Goal: Transaction & Acquisition: Obtain resource

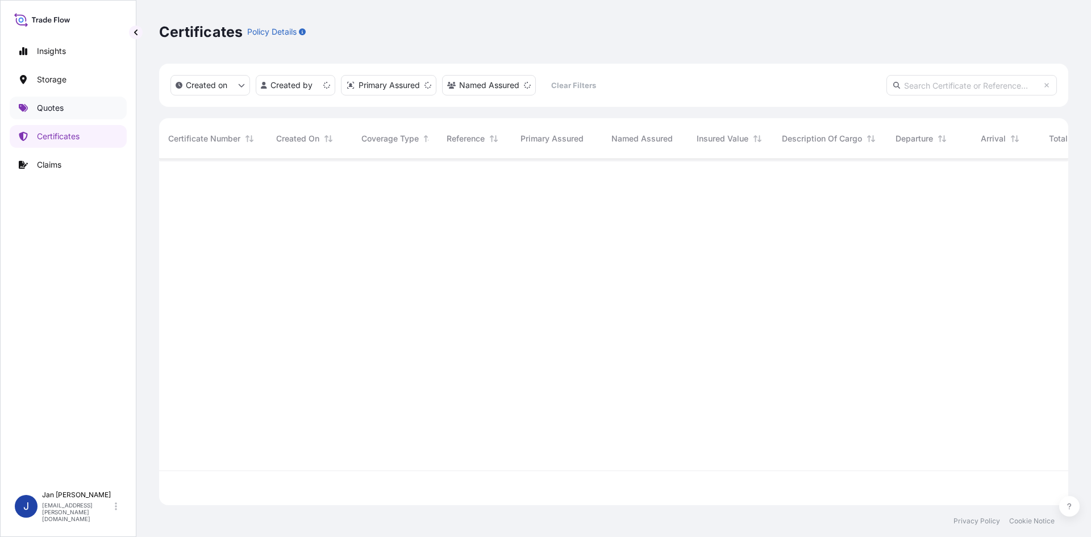
click at [56, 116] on link "Quotes" at bounding box center [68, 108] width 117 height 23
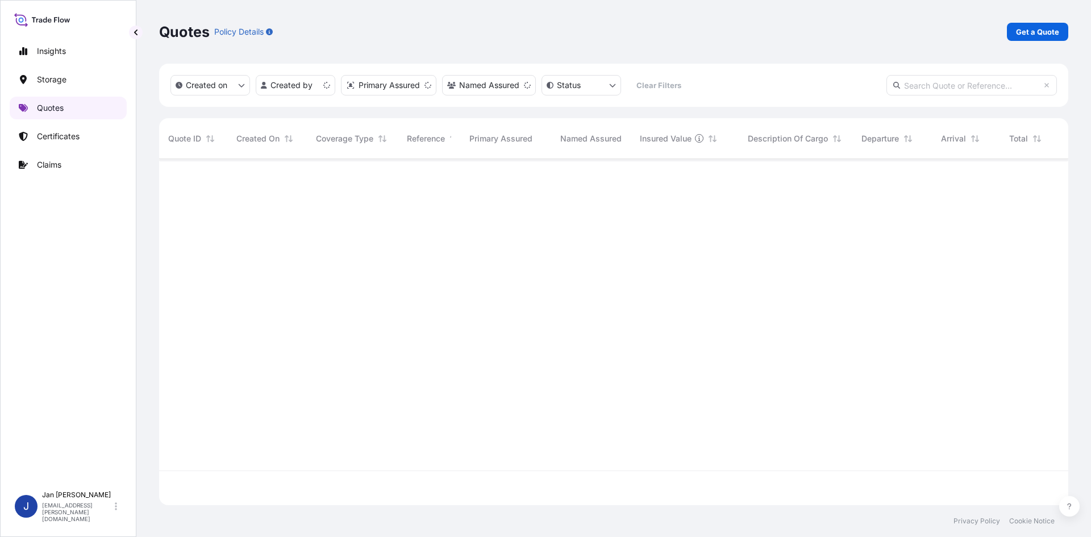
scroll to position [344, 901]
click at [1024, 32] on p "Get a Quote" at bounding box center [1037, 31] width 43 height 11
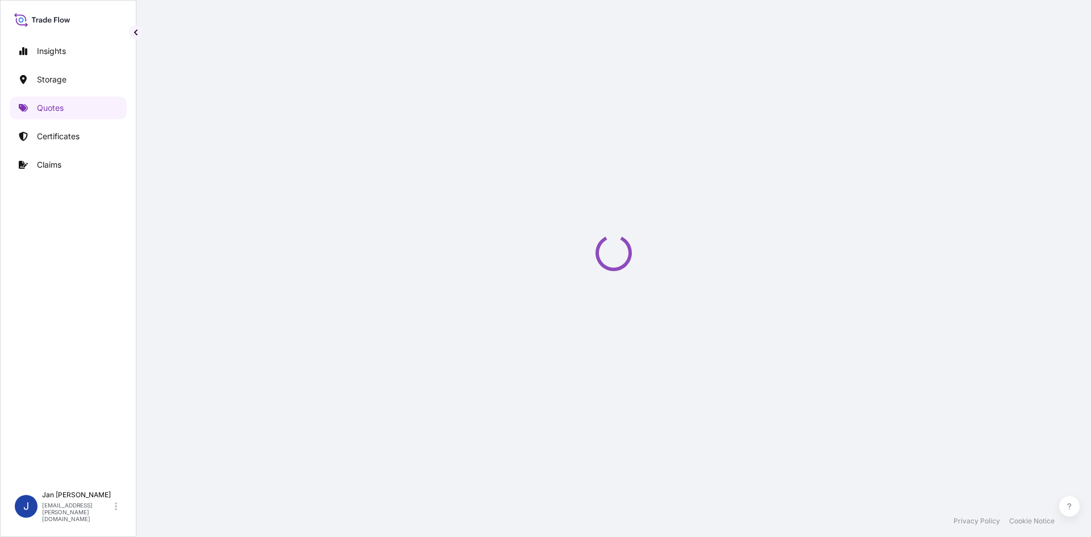
select select "Water"
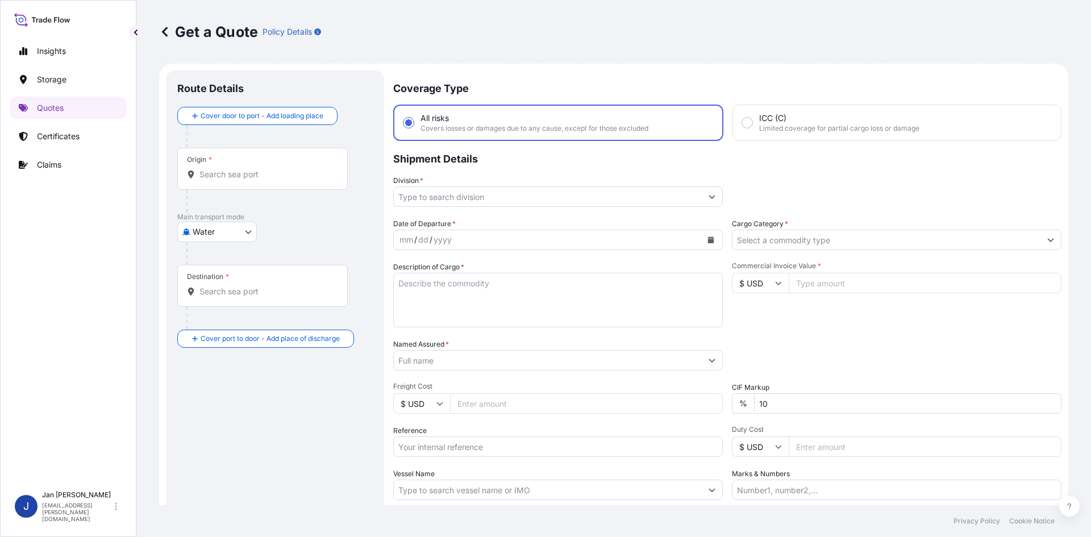
scroll to position [18, 0]
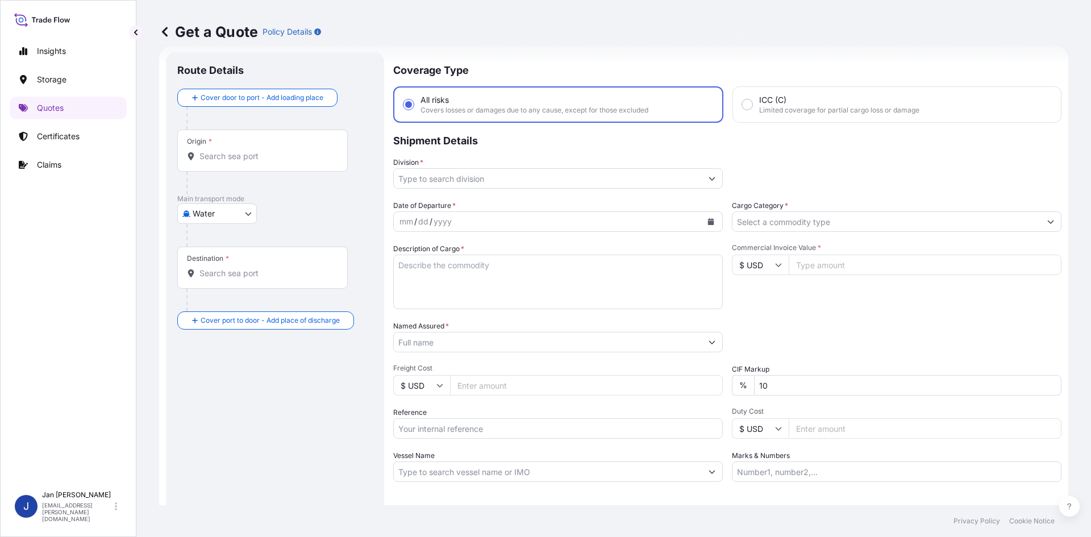
click at [708, 221] on icon "Calendar" at bounding box center [711, 221] width 6 height 7
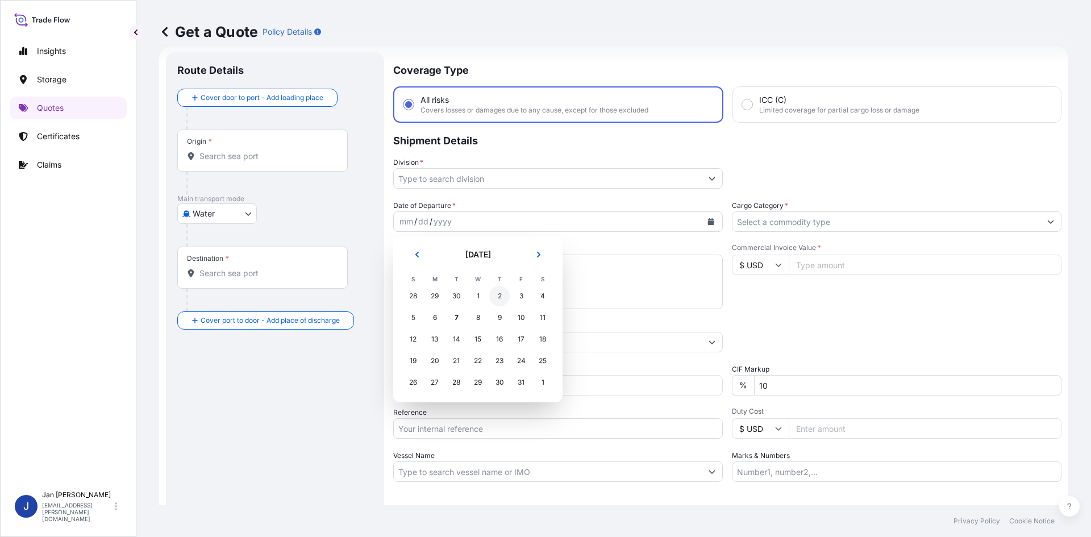
click at [499, 293] on div "2" at bounding box center [499, 296] width 20 height 20
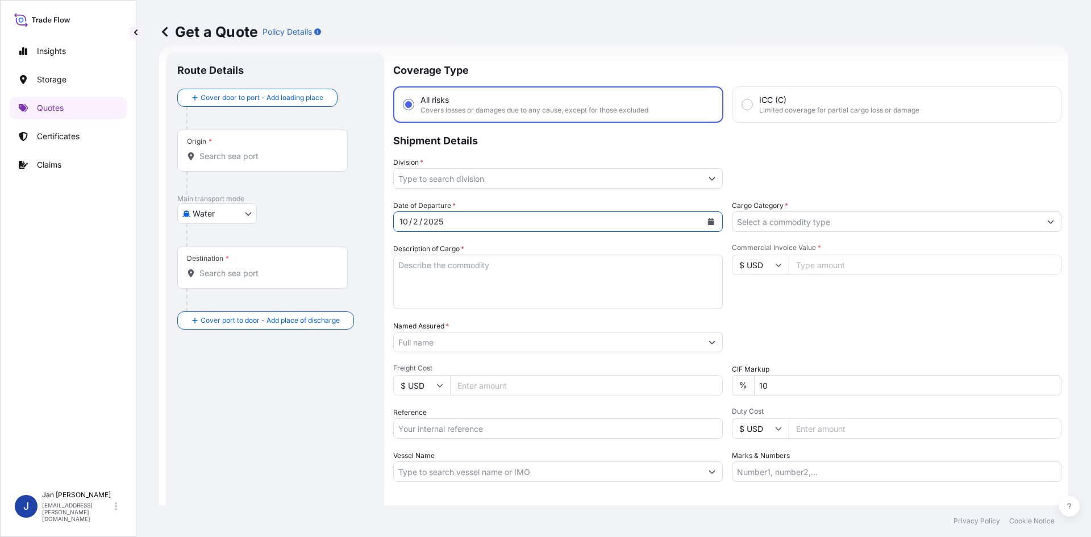
click at [534, 179] on input "Division *" at bounding box center [548, 178] width 308 height 20
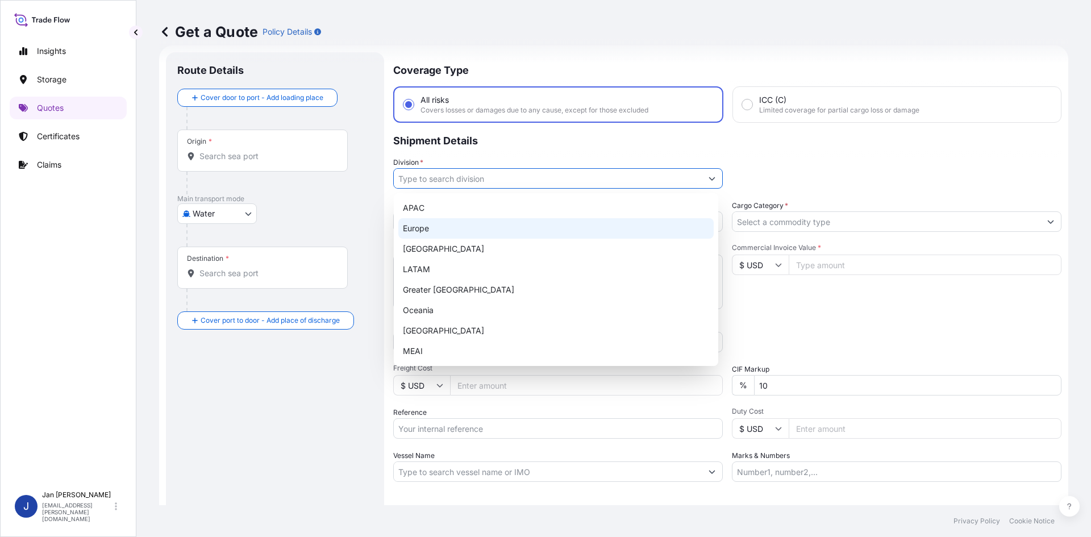
click at [500, 228] on div "Europe" at bounding box center [555, 228] width 315 height 20
type input "Europe"
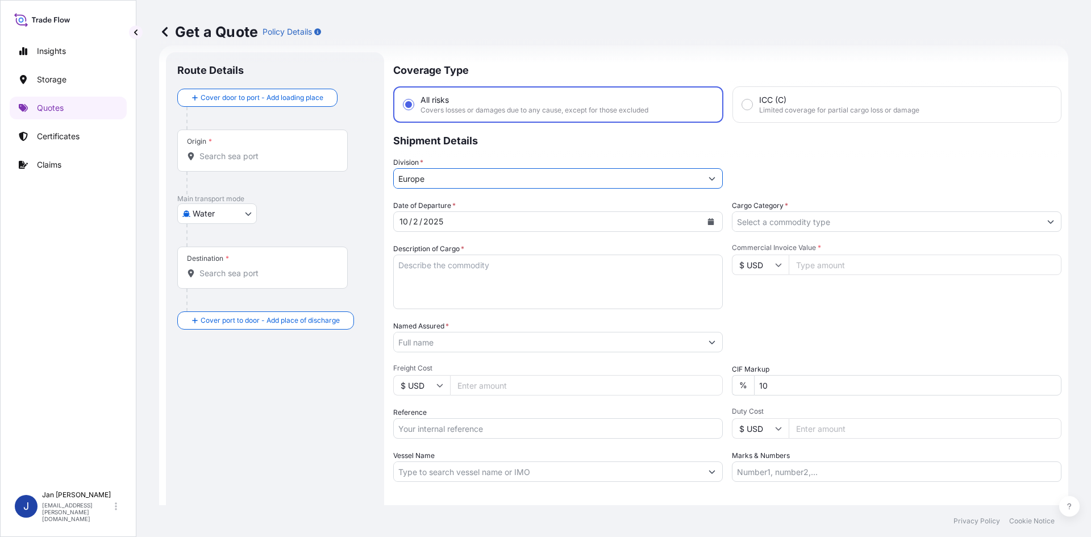
click at [838, 230] on input "Cargo Category *" at bounding box center [886, 221] width 308 height 20
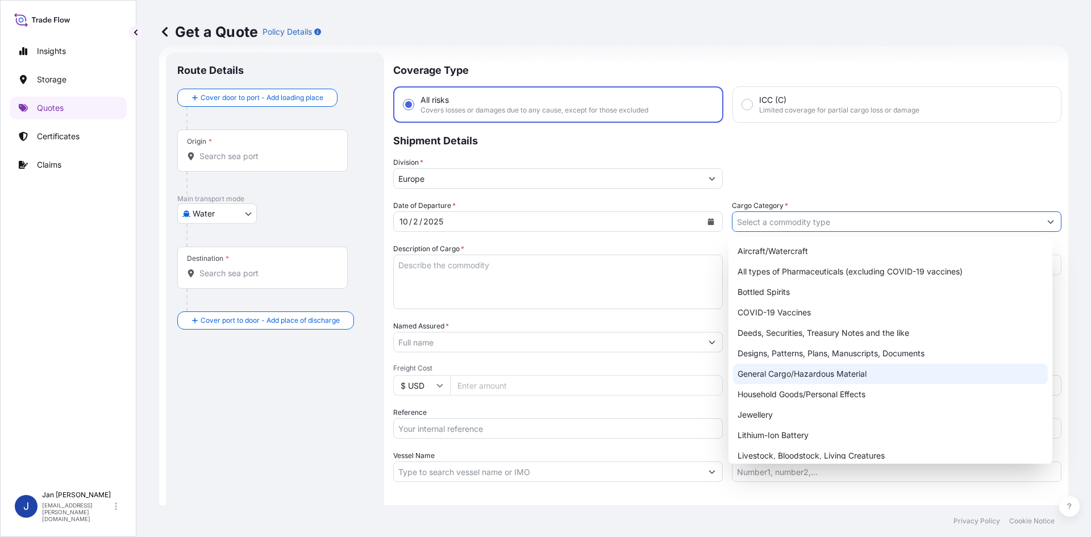
click at [780, 380] on div "General Cargo/Hazardous Material" at bounding box center [890, 374] width 315 height 20
type input "General Cargo/Hazardous Material"
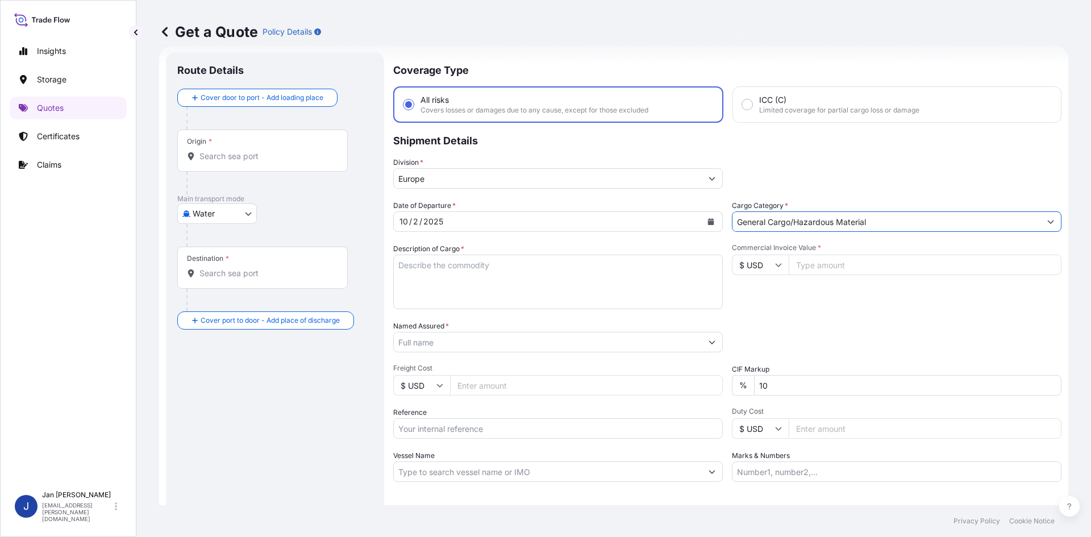
click at [570, 344] on input "Named Assured *" at bounding box center [548, 342] width 308 height 20
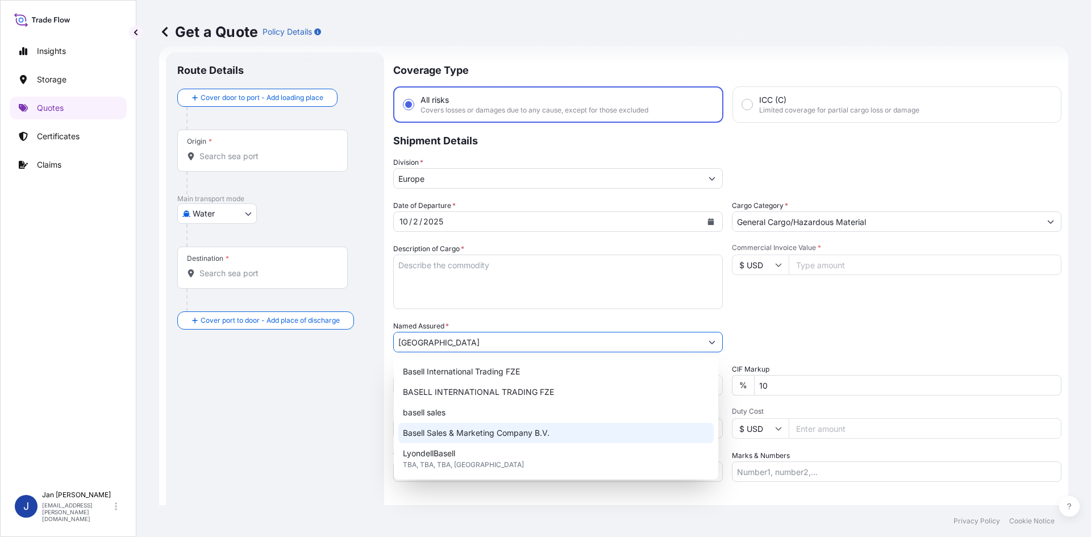
click at [528, 429] on span "Basell Sales & Marketing Company B.V." at bounding box center [476, 432] width 147 height 11
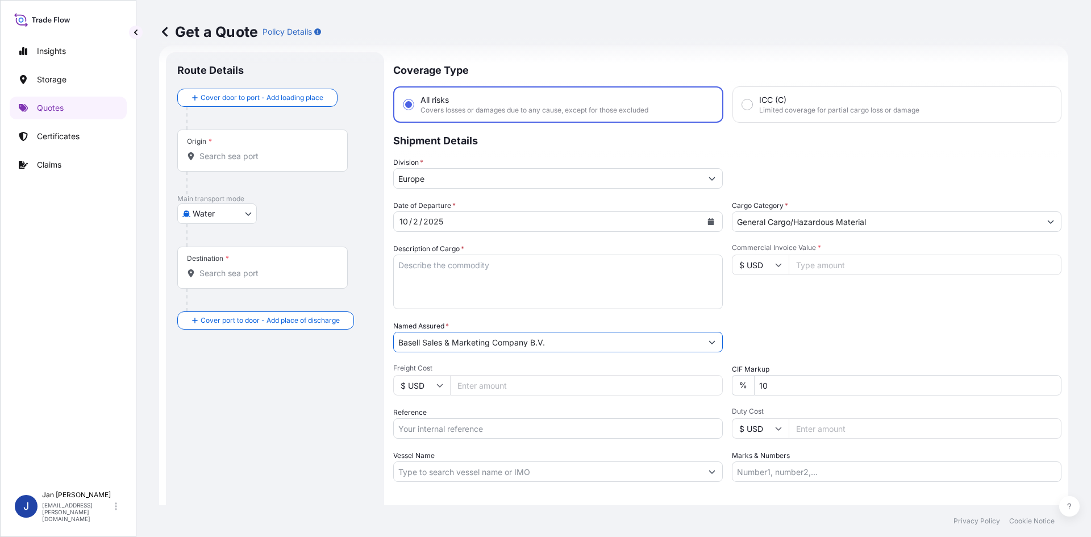
type input "Basell Sales & Marketing Company B.V."
click at [765, 330] on div "Packing Category Type to search a container mode Please select a primary mode o…" at bounding box center [897, 336] width 330 height 32
click at [536, 418] on div "Reference" at bounding box center [558, 423] width 330 height 32
click at [536, 421] on input "Reference" at bounding box center [558, 428] width 330 height 20
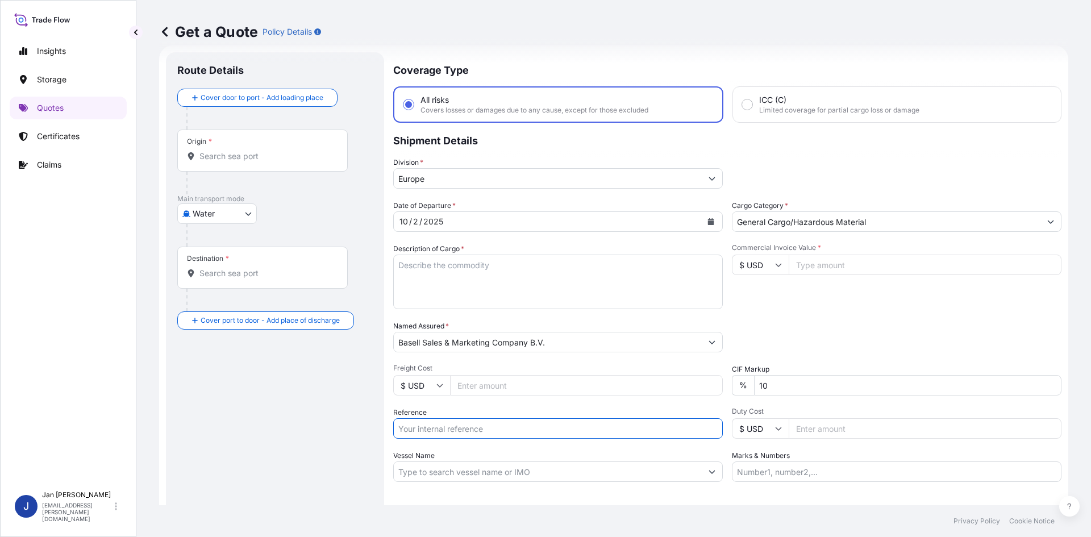
paste input "1187449767"
click at [647, 437] on input "1187449767" at bounding box center [558, 428] width 330 height 20
paste input "5013151784"
type input "1187449767 5013151784"
drag, startPoint x: 470, startPoint y: 266, endPoint x: 421, endPoint y: 273, distance: 49.3
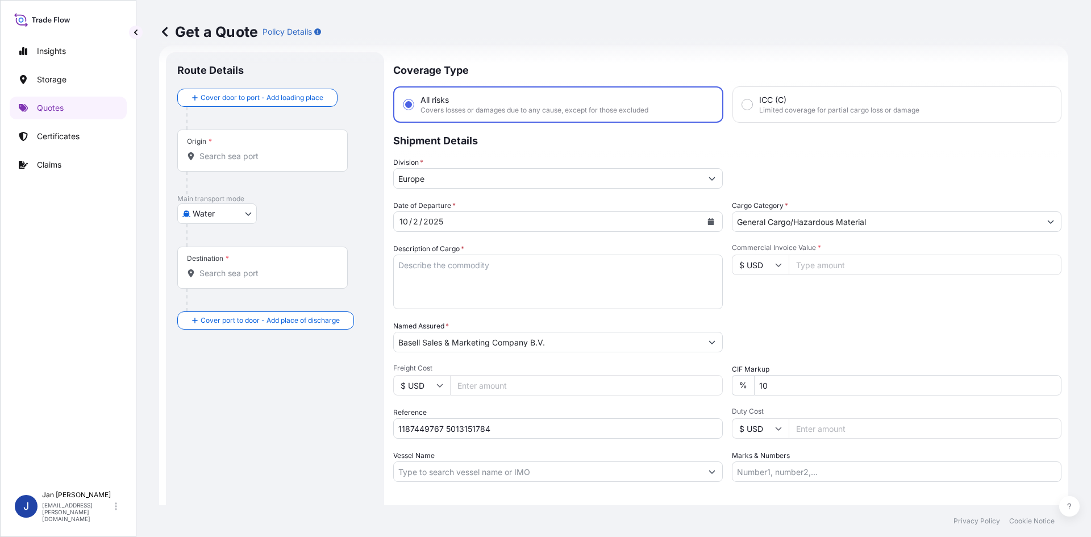
click at [470, 265] on textarea "Description of Cargo *" at bounding box center [558, 282] width 330 height 55
paste textarea "OCTABIN LOADED ONTO 10 PALLETS LOADED INTO 1 20' CONTAINER(S) HOSTACOM M2 U08 1…"
click at [397, 265] on textarea "OCTABIN LOADED ONTO 10 PALLETS LOADED INTO 1 20' CONTAINER(S) HOSTACOM M2 U08 1…" at bounding box center [558, 282] width 330 height 55
type textarea "10 OCTABIN LOADED ONTO 10 PALLETS LOADED INTO 1 20' CONTAINER(S) HOSTACOM M2 U0…"
click at [767, 262] on input "$ USD" at bounding box center [760, 265] width 57 height 20
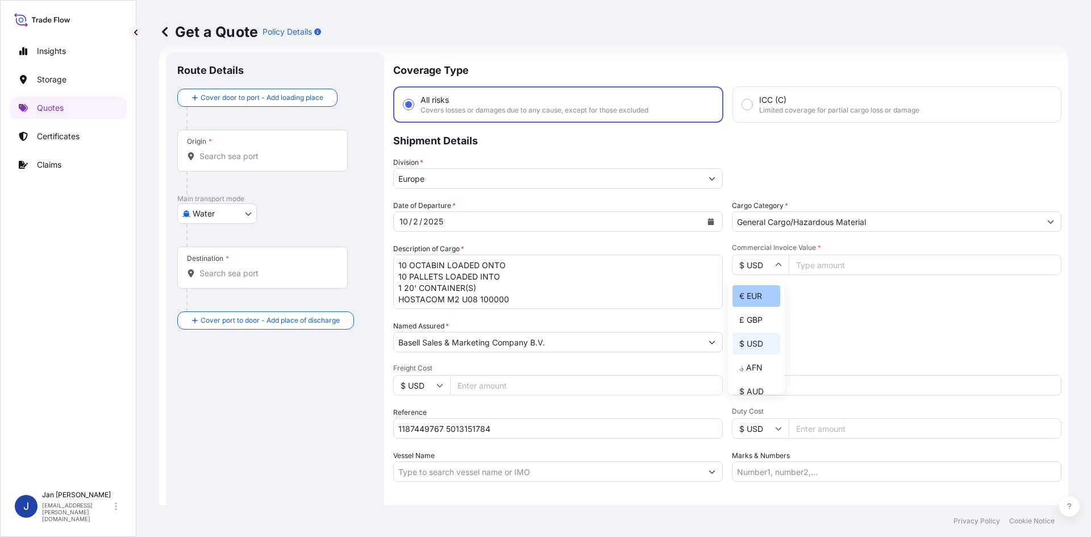
click at [766, 291] on div "€ EUR" at bounding box center [756, 296] width 48 height 22
type input "€ EUR"
click at [881, 330] on div "Packing Category Type to search a container mode Please select a primary mode o…" at bounding box center [897, 336] width 330 height 32
click at [278, 163] on div "Origin *" at bounding box center [262, 151] width 170 height 42
click at [278, 162] on input "Origin *" at bounding box center [266, 156] width 134 height 11
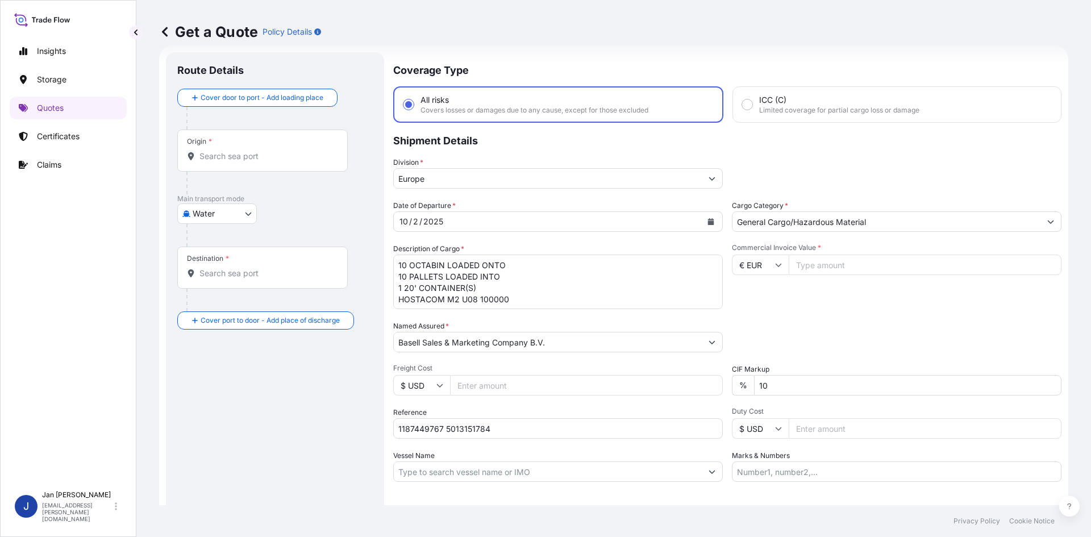
paste input "[GEOGRAPHIC_DATA]"
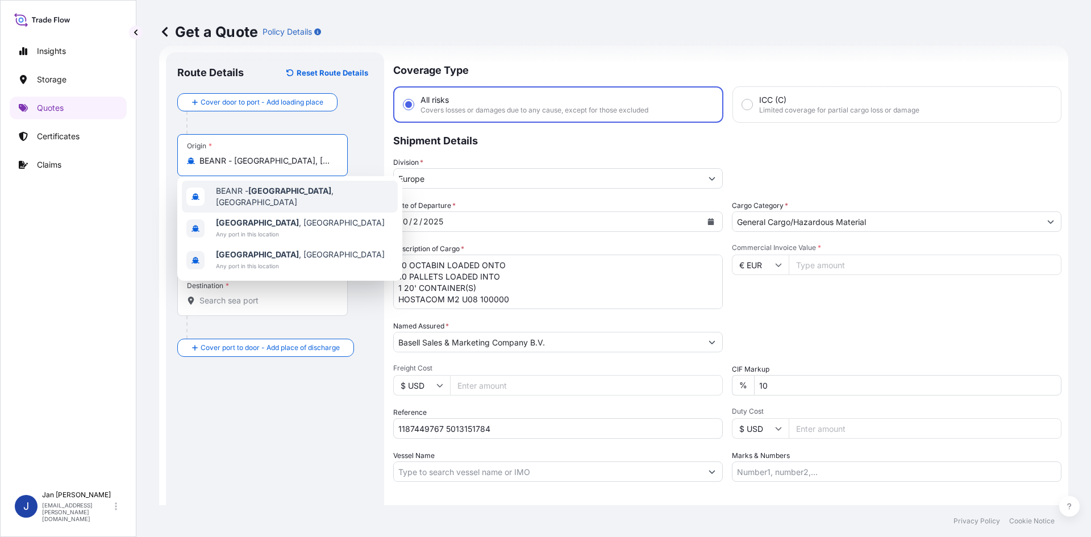
type input "BEANR - [GEOGRAPHIC_DATA], [GEOGRAPHIC_DATA]"
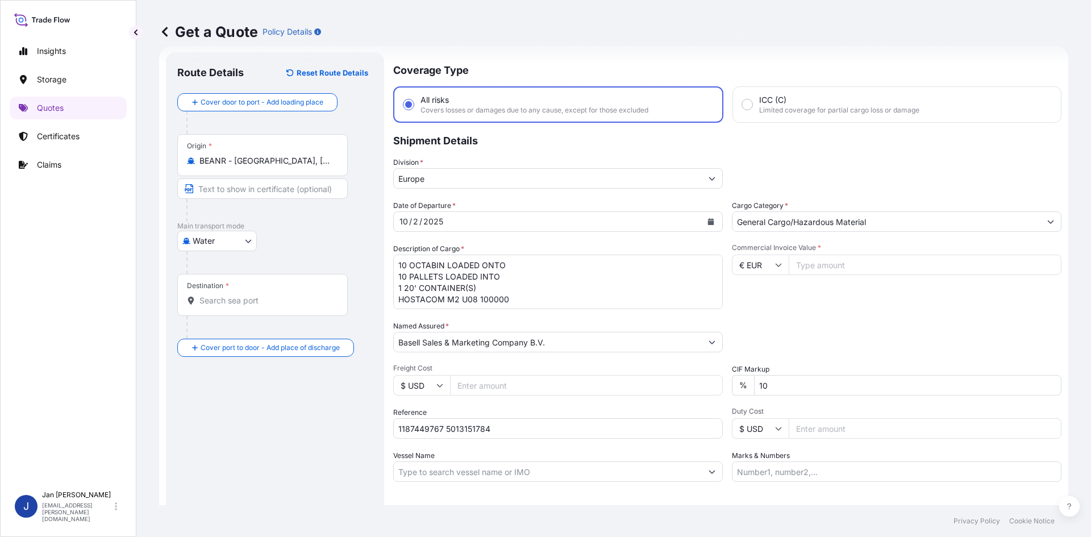
click at [321, 205] on div at bounding box center [266, 210] width 161 height 23
click at [273, 291] on div "Destination *" at bounding box center [262, 295] width 170 height 42
click at [273, 295] on input "Destination *" at bounding box center [266, 300] width 134 height 11
paste input "GEMLIK"
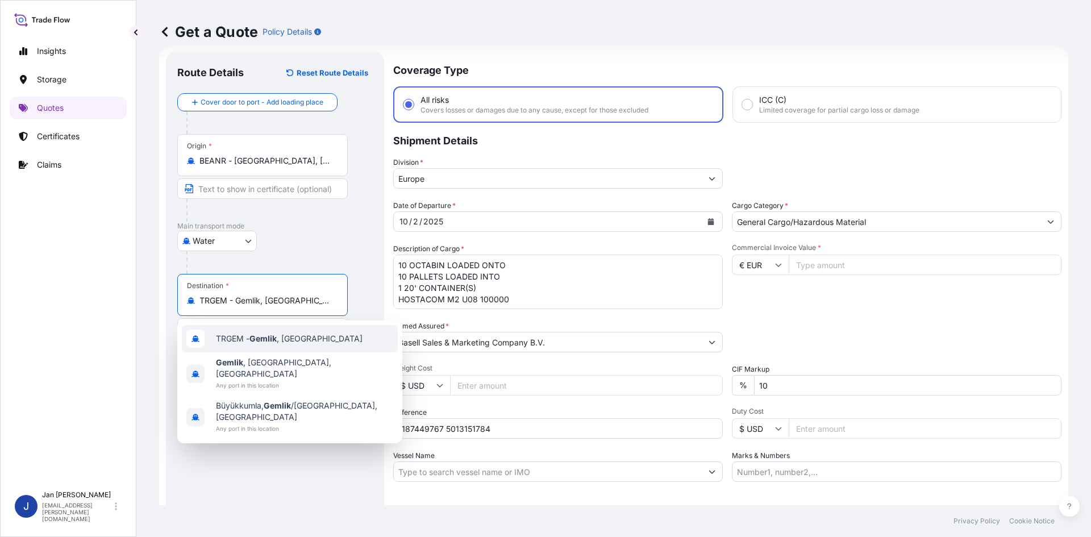
type input "TRGEM - Gemlik, [GEOGRAPHIC_DATA]"
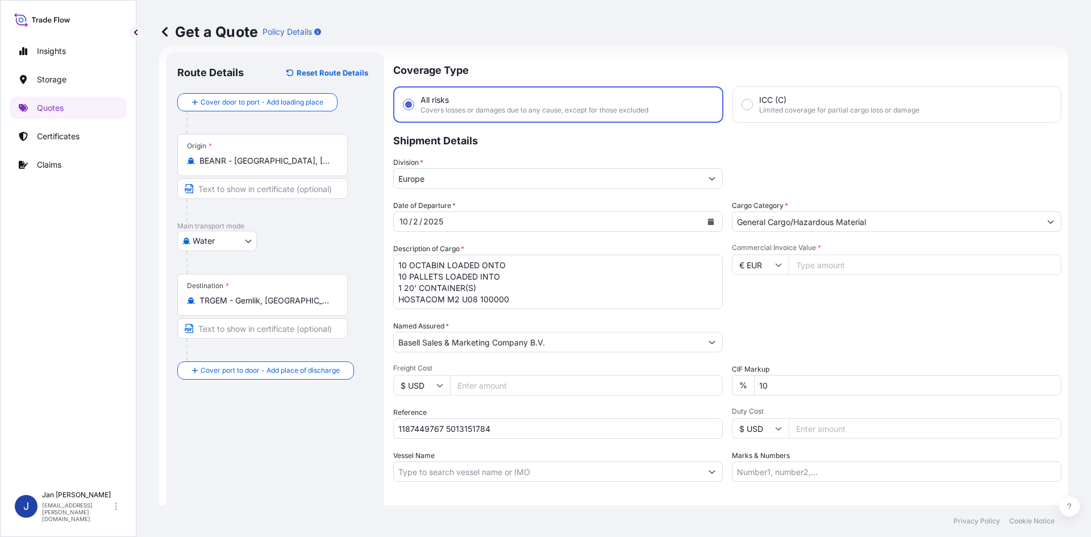
click at [251, 441] on div "Route Details Reset Route Details Cover door to port - Add loading place Place …" at bounding box center [274, 309] width 195 height 491
click at [868, 270] on input "Commercial Invoice Value *" at bounding box center [925, 265] width 273 height 20
type input "17941"
click at [853, 314] on div "Date of Departure * [DATE] Cargo Category * General Cargo/Hazardous Material De…" at bounding box center [727, 341] width 668 height 282
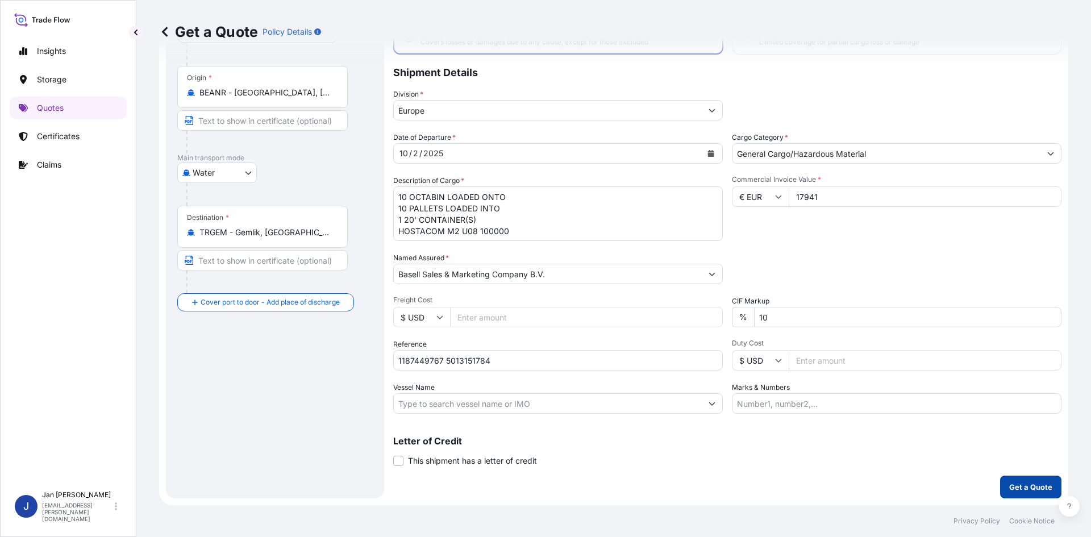
click at [1016, 483] on p "Get a Quote" at bounding box center [1030, 486] width 43 height 11
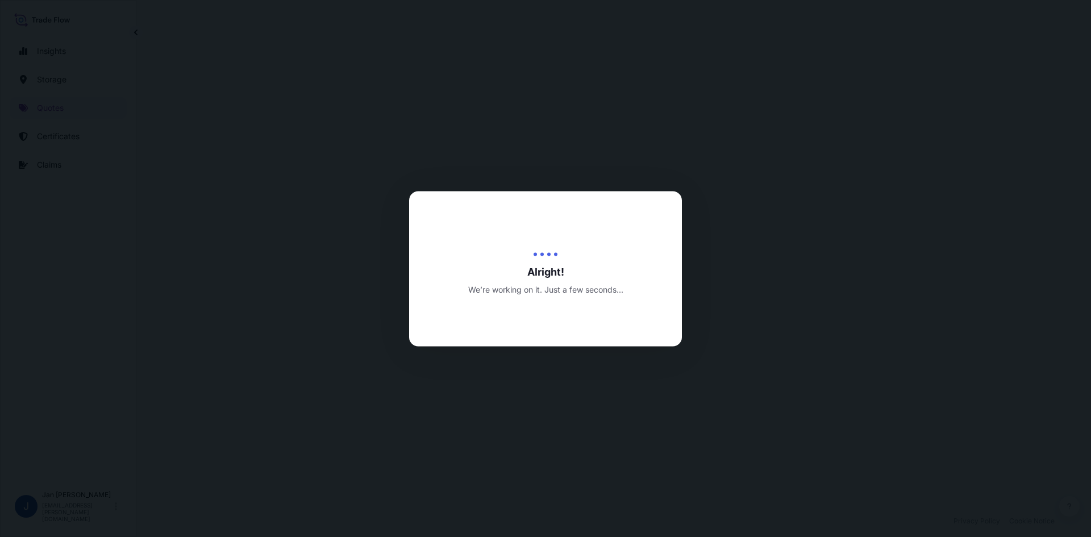
select select "Water"
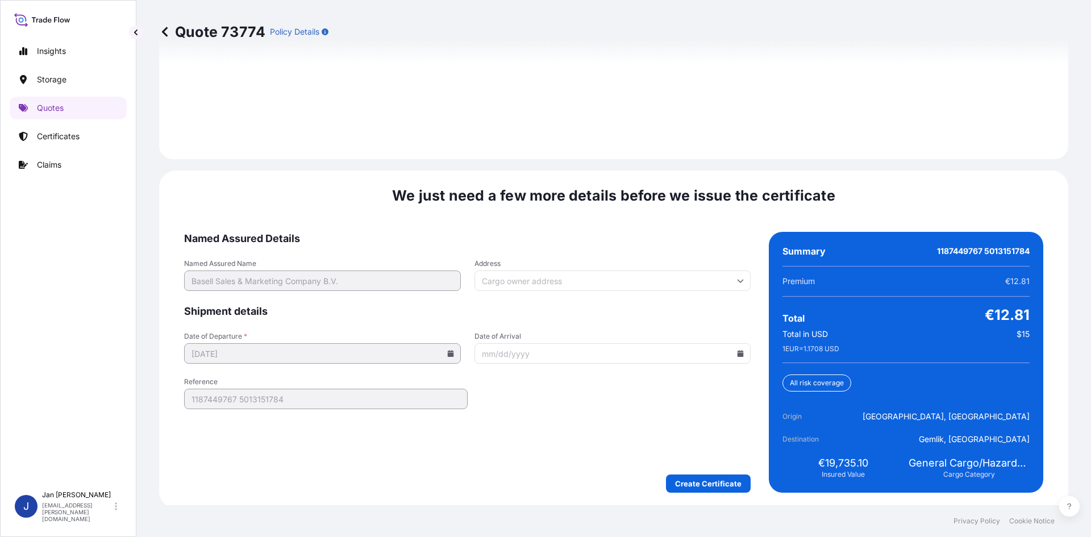
scroll to position [1630, 0]
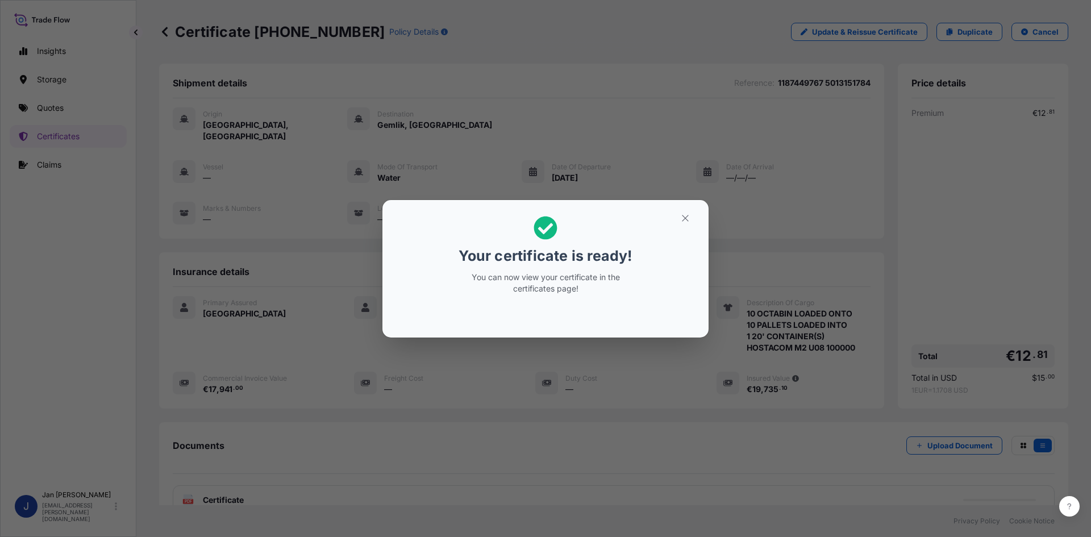
click at [501, 110] on div "Your certificate is ready! You can now view your certificate in the certificate…" at bounding box center [545, 268] width 1091 height 537
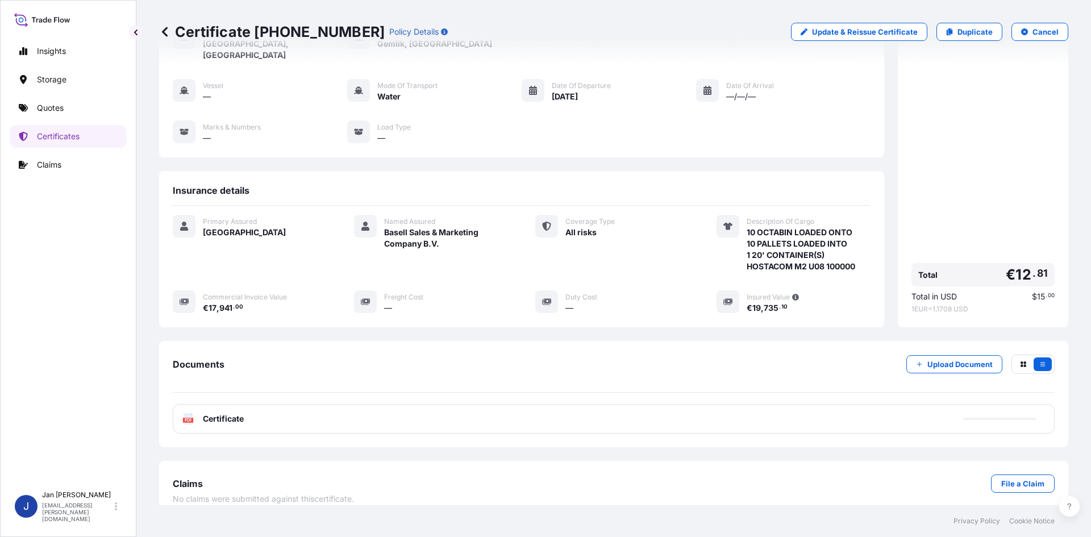
scroll to position [83, 0]
click at [387, 411] on div "PDF Certificate" at bounding box center [614, 417] width 882 height 30
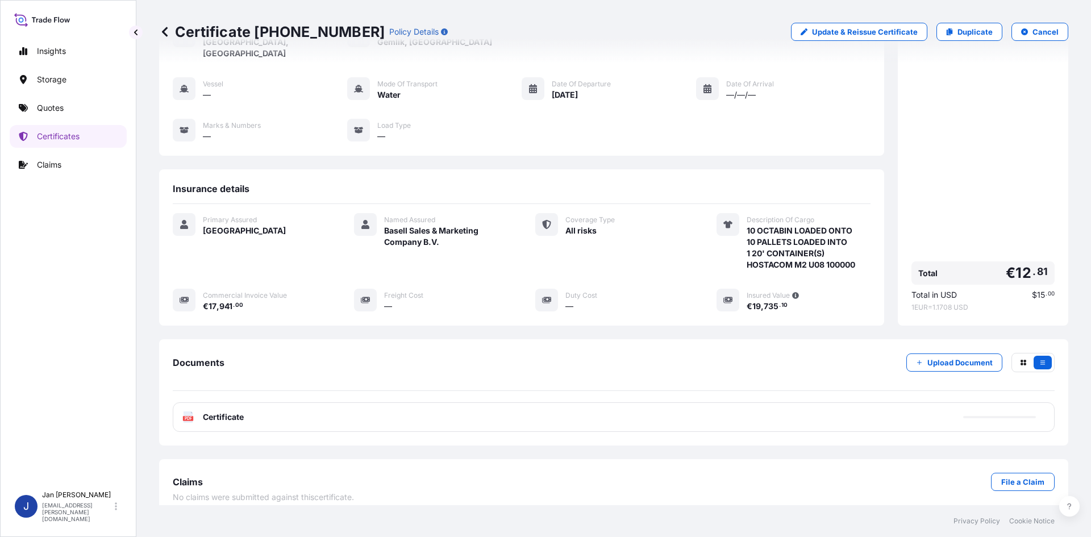
click at [388, 412] on div "PDF Certificate" at bounding box center [614, 417] width 882 height 30
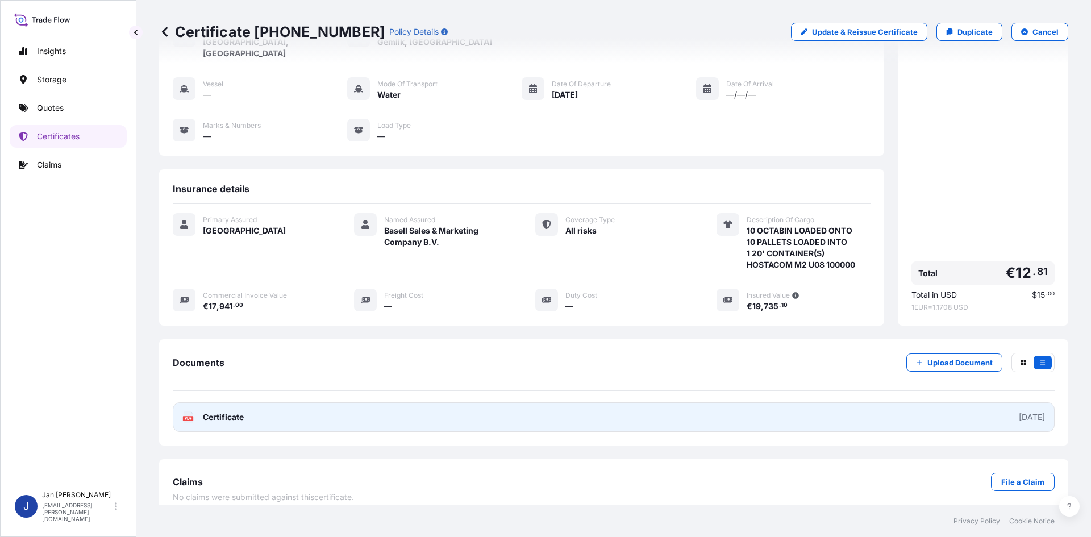
click at [388, 413] on link "PDF Certificate [DATE]" at bounding box center [614, 417] width 882 height 30
